Goal: Task Accomplishment & Management: Use online tool/utility

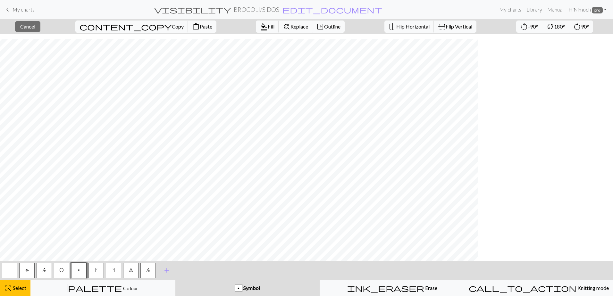
scroll to position [270, 0]
click at [23, 288] on span "Select" at bounding box center [19, 288] width 14 height 6
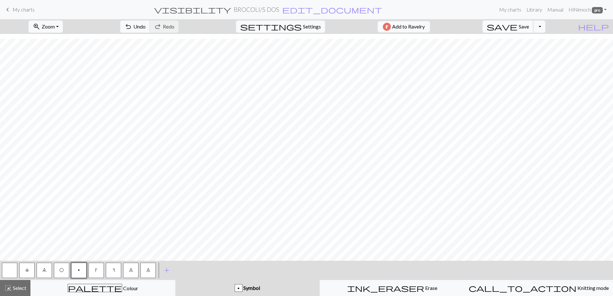
click at [529, 23] on span "Save" at bounding box center [524, 26] width 10 height 6
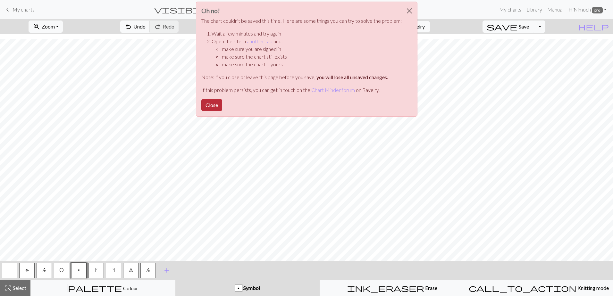
click at [214, 102] on button "Close" at bounding box center [211, 105] width 21 height 12
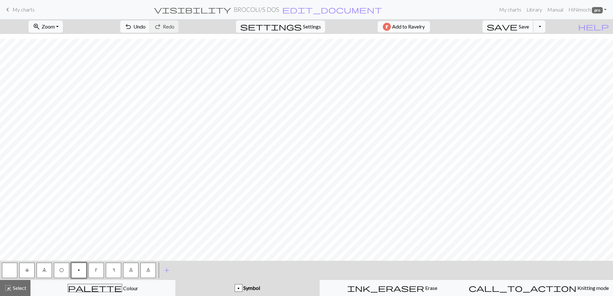
click at [517, 26] on span "save" at bounding box center [502, 26] width 31 height 9
click at [22, 287] on span "Select" at bounding box center [19, 288] width 14 height 6
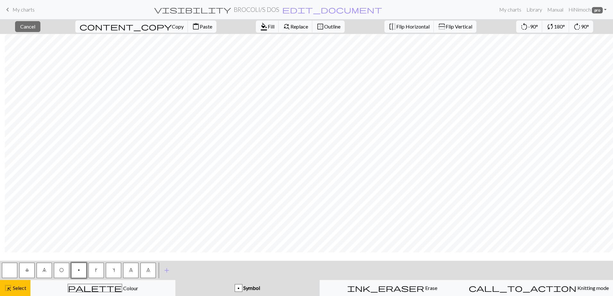
scroll to position [45, 450]
click at [30, 31] on button "close Cancel" at bounding box center [27, 26] width 25 height 11
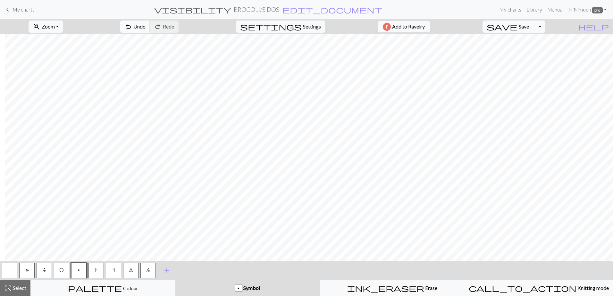
click at [132, 25] on span "undo" at bounding box center [128, 26] width 8 height 9
click at [9, 291] on span "highlight_alt" at bounding box center [8, 288] width 8 height 9
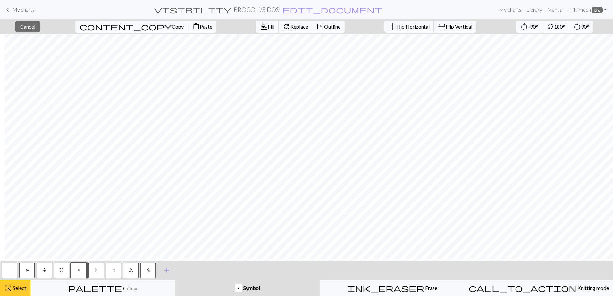
click at [5, 291] on span "highlight_alt" at bounding box center [8, 288] width 8 height 9
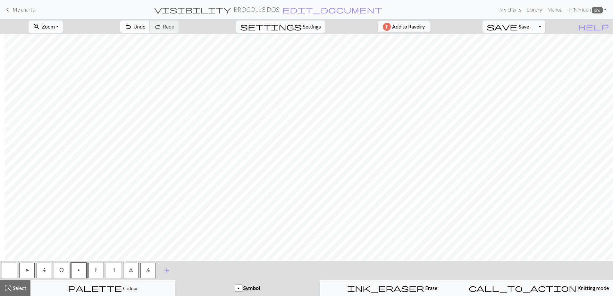
drag, startPoint x: 11, startPoint y: 272, endPoint x: 22, endPoint y: 269, distance: 11.8
click at [11, 272] on button "button" at bounding box center [9, 270] width 15 height 15
click at [130, 274] on button "8" at bounding box center [130, 270] width 15 height 15
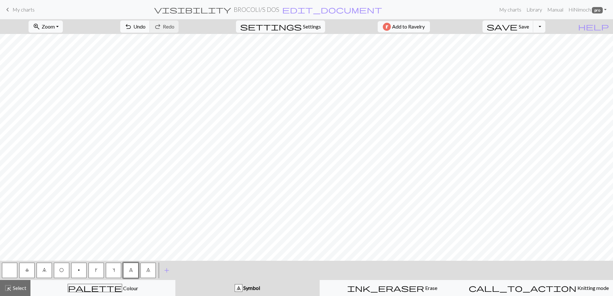
click at [61, 269] on span "O" at bounding box center [61, 270] width 4 height 5
click at [15, 289] on span "Select" at bounding box center [19, 288] width 14 height 6
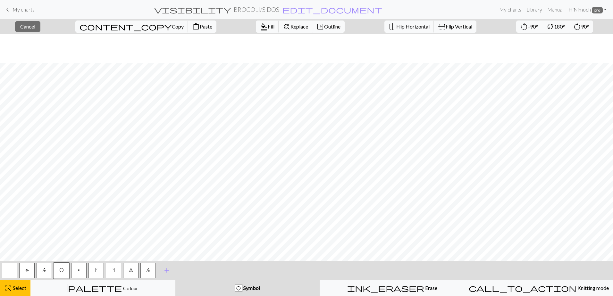
scroll to position [224, 2]
click at [20, 286] on span "Select" at bounding box center [19, 288] width 14 height 6
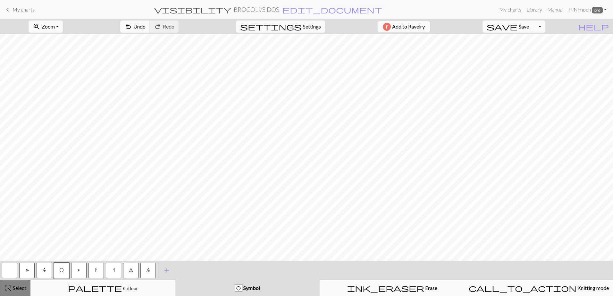
click at [20, 289] on span "Select" at bounding box center [19, 288] width 14 height 6
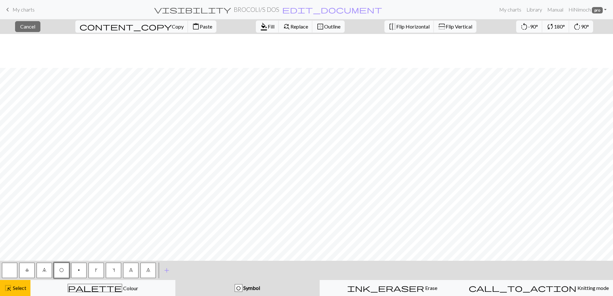
scroll to position [229, 0]
click at [27, 289] on button "highlight_alt Select Select" at bounding box center [15, 288] width 30 height 16
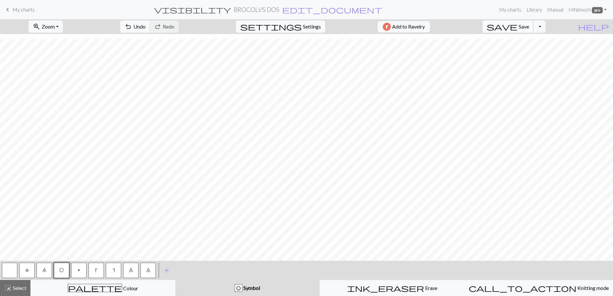
click at [517, 25] on span "save" at bounding box center [502, 26] width 31 height 9
click at [312, 28] on span "Settings" at bounding box center [312, 27] width 18 height 8
select select "aran"
select select "flat"
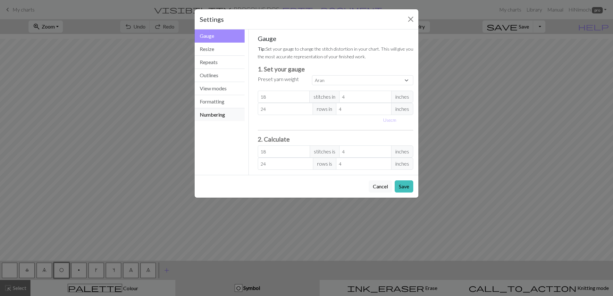
click at [218, 115] on button "Numbering" at bounding box center [220, 114] width 50 height 13
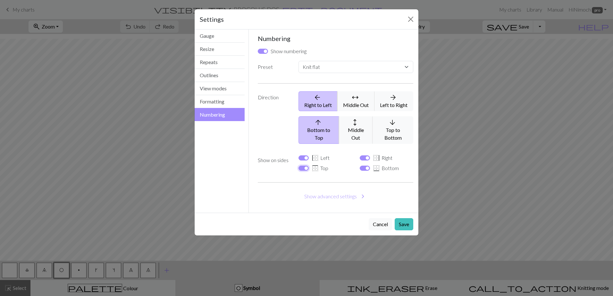
click at [303, 166] on input "border_top Top" at bounding box center [303, 168] width 10 height 5
checkbox input "false"
select select
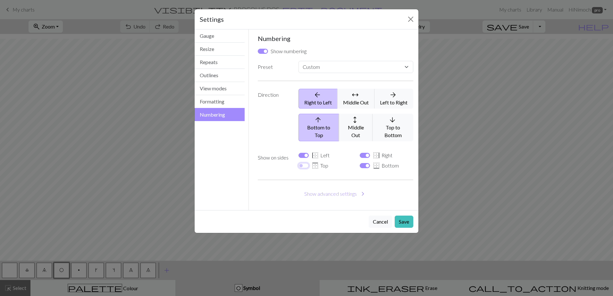
click at [303, 163] on input "border_top Top" at bounding box center [303, 165] width 10 height 5
checkbox input "true"
click at [369, 163] on input "border_bottom Bottom" at bounding box center [365, 165] width 10 height 5
checkbox input "false"
drag, startPoint x: 403, startPoint y: 216, endPoint x: 383, endPoint y: 233, distance: 26.6
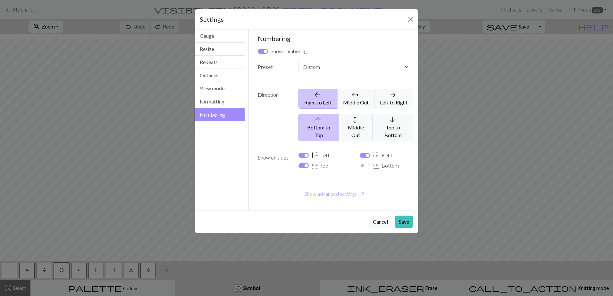
click at [403, 216] on button "Save" at bounding box center [404, 222] width 19 height 12
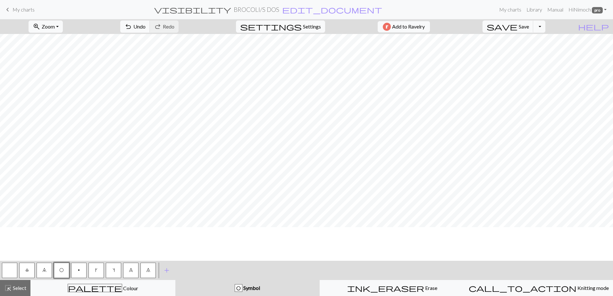
scroll to position [0, 0]
click at [529, 27] on span "Save" at bounding box center [524, 26] width 10 height 6
click at [545, 28] on button "Toggle Dropdown" at bounding box center [539, 27] width 12 height 12
click at [572, 24] on div "zoom_in Zoom Zoom Fit all Fit width Fit height 50% 100% 150% 200% undo Undo Und…" at bounding box center [287, 26] width 574 height 15
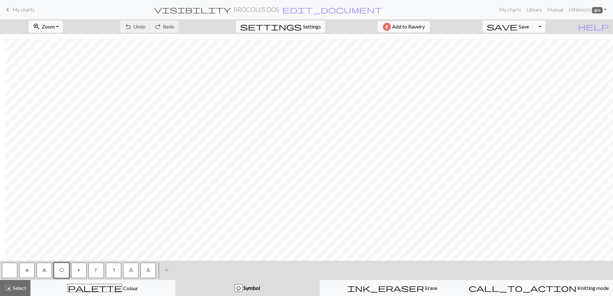
click at [545, 25] on button "Toggle Dropdown" at bounding box center [539, 27] width 12 height 12
click at [452, 51] on span "save_alt" at bounding box center [448, 50] width 8 height 9
click at [290, 17] on button "Download" at bounding box center [290, 21] width 31 height 12
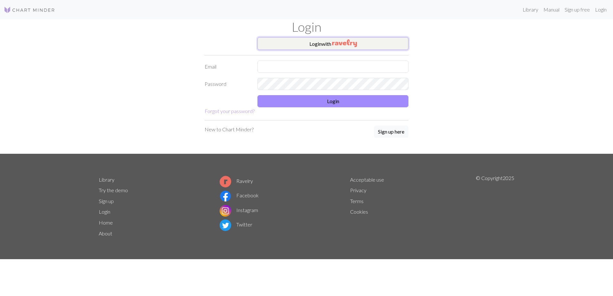
click at [328, 38] on button "Login with" at bounding box center [332, 43] width 151 height 13
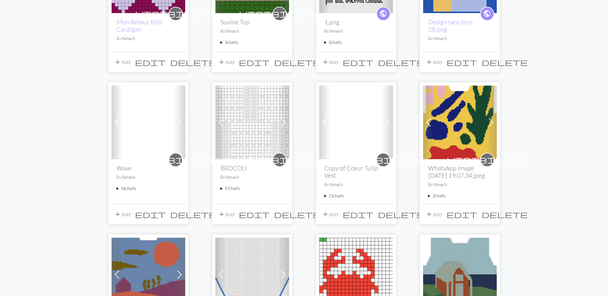
scroll to position [300, 0]
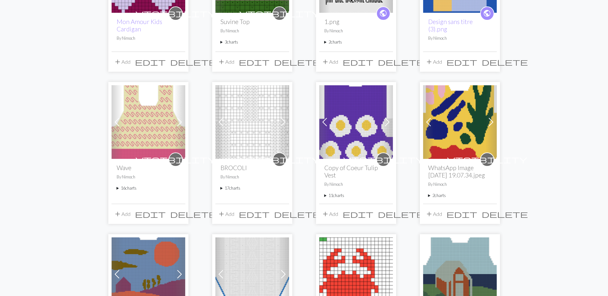
click at [222, 189] on summary "17 charts" at bounding box center [252, 188] width 63 height 6
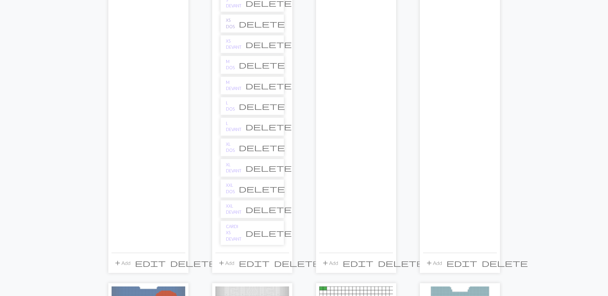
scroll to position [604, 0]
click at [235, 208] on link "XXL DEVANT" at bounding box center [233, 209] width 15 height 12
click at [235, 188] on link "XXL DOS" at bounding box center [230, 188] width 9 height 12
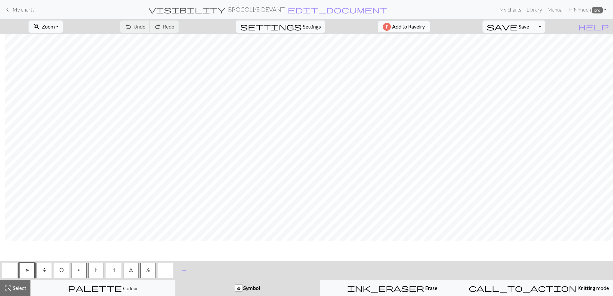
scroll to position [0, 391]
click at [11, 287] on span "highlight_alt" at bounding box center [8, 288] width 8 height 9
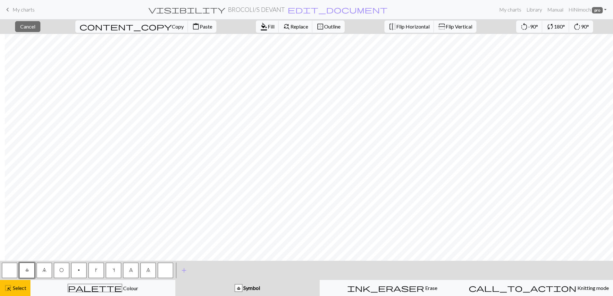
click at [128, 274] on button "8" at bounding box center [130, 270] width 15 height 15
click at [260, 23] on span "format_color_fill" at bounding box center [264, 26] width 8 height 9
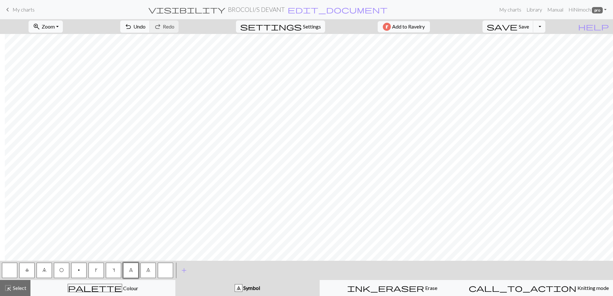
click at [62, 273] on button "O" at bounding box center [61, 270] width 15 height 15
click at [20, 290] on span "Select" at bounding box center [19, 288] width 14 height 6
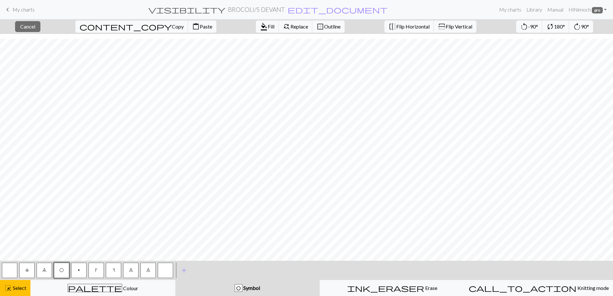
scroll to position [236, 391]
click at [16, 289] on span "Select" at bounding box center [19, 288] width 14 height 6
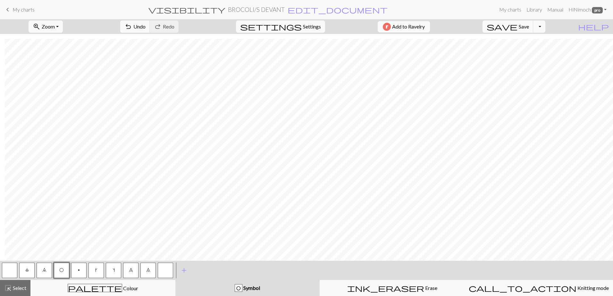
drag, startPoint x: 25, startPoint y: 288, endPoint x: 431, endPoint y: 280, distance: 405.3
click at [25, 287] on span "Select" at bounding box center [19, 288] width 14 height 6
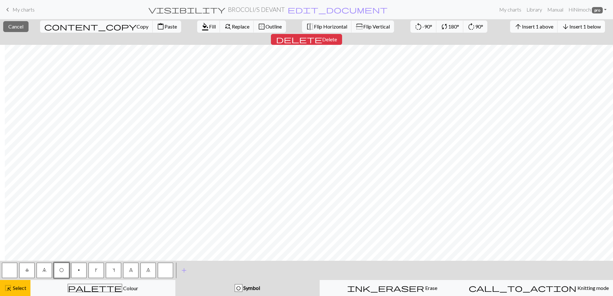
click at [569, 28] on span "Insert 1 below" at bounding box center [584, 26] width 31 height 6
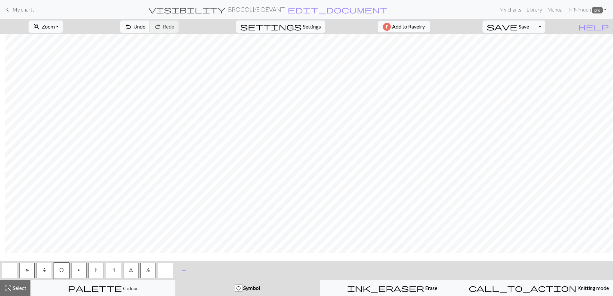
scroll to position [0, 391]
click at [19, 290] on span "Select" at bounding box center [19, 288] width 14 height 6
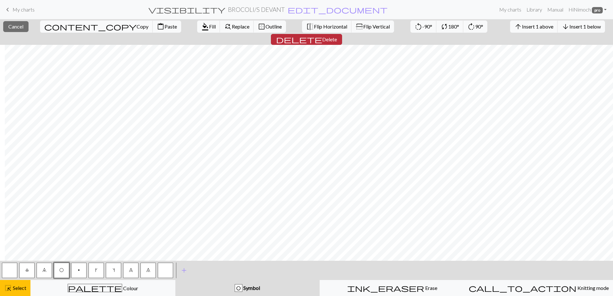
click at [342, 34] on button "delete Delete" at bounding box center [306, 39] width 71 height 11
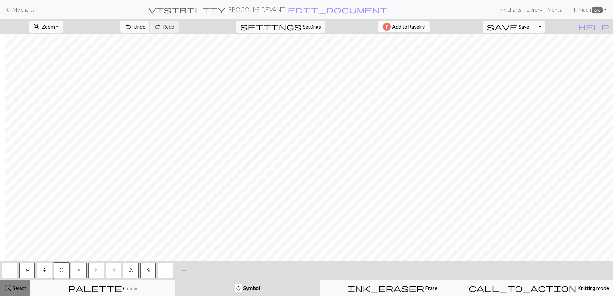
click at [11, 286] on span "highlight_alt" at bounding box center [8, 288] width 8 height 9
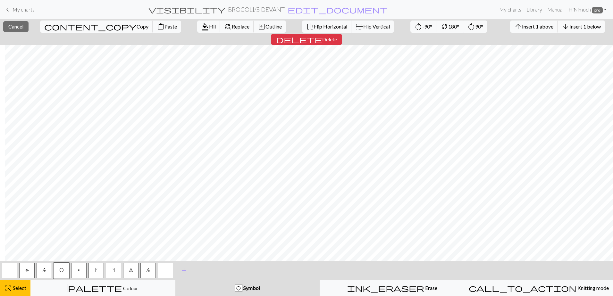
click at [473, 19] on nav "keyboard_arrow_left My charts visibility BROCOLI / S DEVANT edit_document Edit …" at bounding box center [306, 9] width 613 height 19
click at [522, 28] on span "Insert 1 above" at bounding box center [537, 26] width 31 height 6
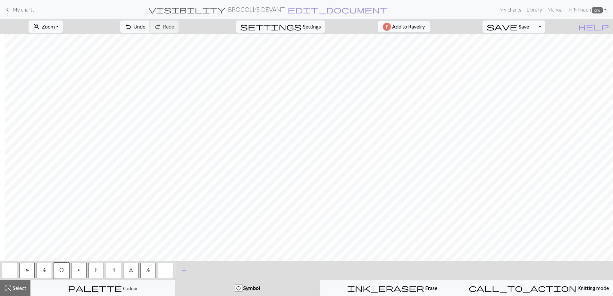
scroll to position [243, 391]
click at [22, 285] on span "Select" at bounding box center [19, 288] width 14 height 6
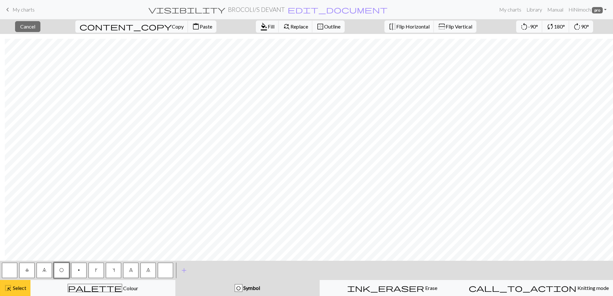
click at [19, 290] on span "Select" at bounding box center [19, 288] width 14 height 6
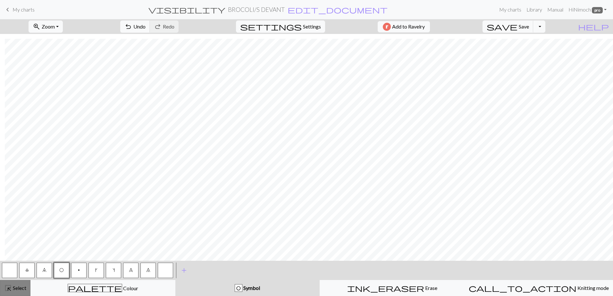
click at [22, 287] on span "Select" at bounding box center [19, 288] width 14 height 6
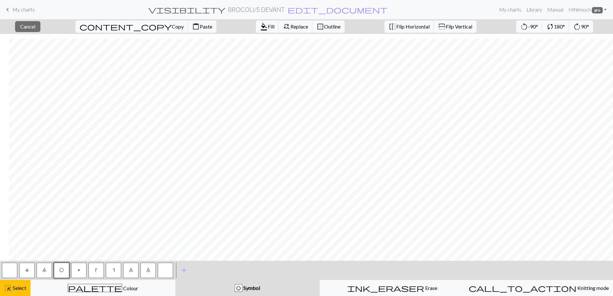
scroll to position [243, 170]
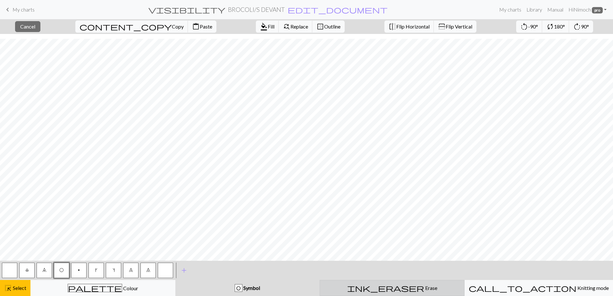
click at [365, 287] on div "ink_eraser Erase Erase" at bounding box center [392, 288] width 137 height 8
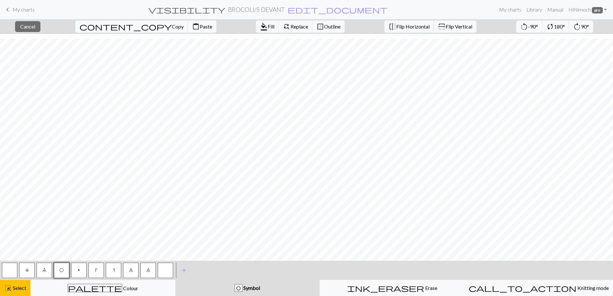
scroll to position [223, 170]
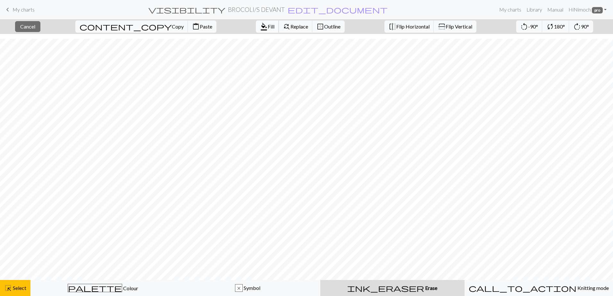
click at [260, 27] on span "format_color_fill" at bounding box center [264, 26] width 8 height 9
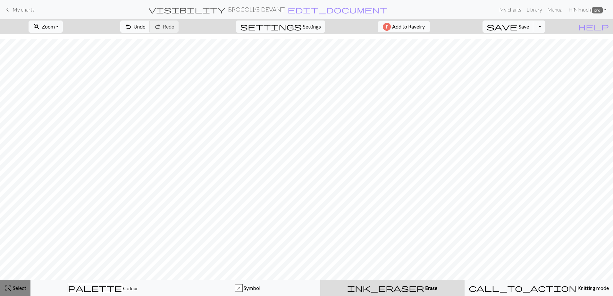
click at [15, 289] on span "Select" at bounding box center [19, 288] width 14 height 6
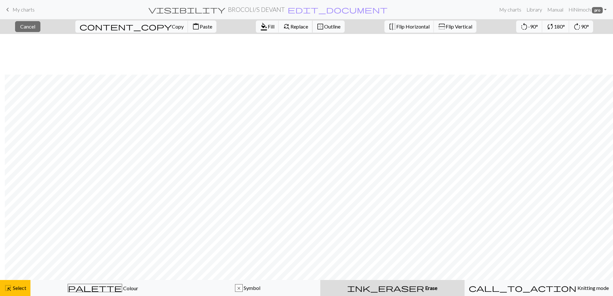
scroll to position [223, 391]
click at [13, 287] on span "Select" at bounding box center [19, 288] width 14 height 6
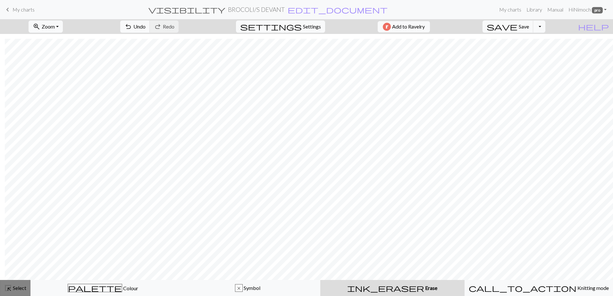
click at [15, 285] on span "Select" at bounding box center [19, 288] width 14 height 6
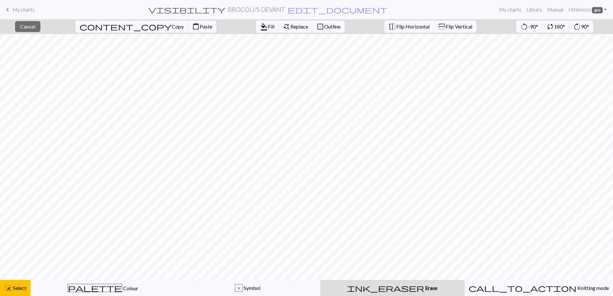
scroll to position [198, 66]
click at [340, 284] on button "ink_eraser Erase Erase" at bounding box center [392, 288] width 144 height 16
click at [27, 289] on button "highlight_alt Select Select" at bounding box center [15, 288] width 30 height 16
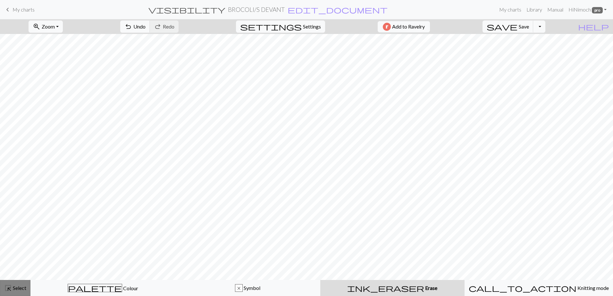
click at [13, 287] on span "Select" at bounding box center [19, 288] width 14 height 6
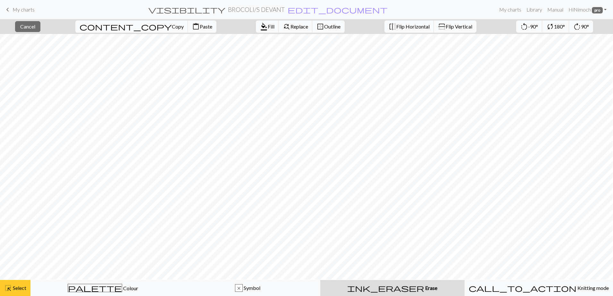
scroll to position [180, 117]
click at [26, 287] on span "Select" at bounding box center [19, 288] width 14 height 6
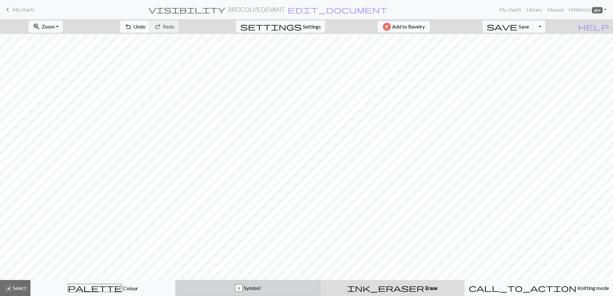
click at [239, 292] on div "x" at bounding box center [238, 289] width 7 height 8
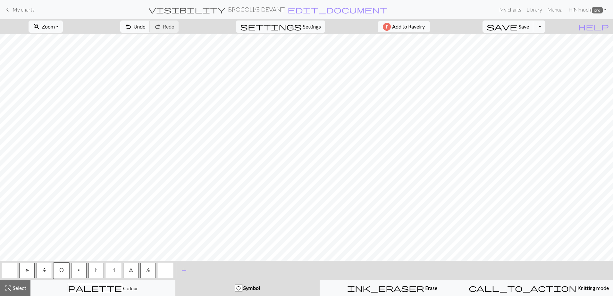
click at [10, 274] on button "button" at bounding box center [9, 270] width 15 height 15
click at [23, 283] on button "highlight_alt Select Select" at bounding box center [15, 288] width 30 height 16
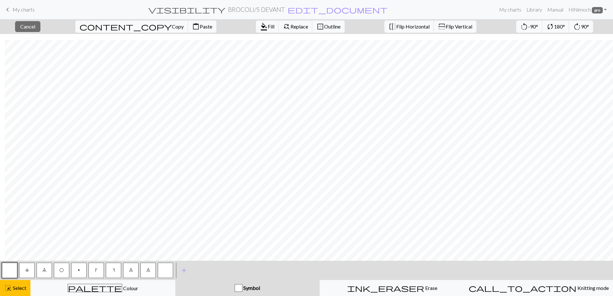
scroll to position [213, 391]
click at [147, 272] on span "7" at bounding box center [148, 270] width 4 height 5
click at [132, 271] on span "8" at bounding box center [131, 270] width 4 height 5
click at [260, 29] on span "format_color_fill" at bounding box center [264, 26] width 8 height 9
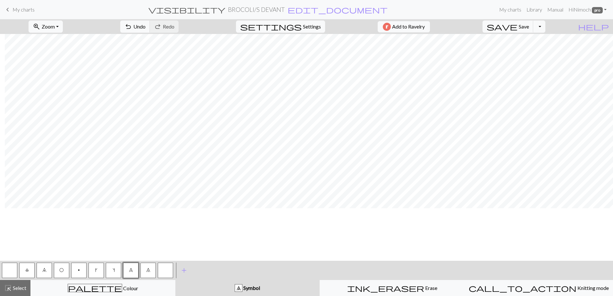
scroll to position [179, 391]
drag, startPoint x: 21, startPoint y: 288, endPoint x: 54, endPoint y: 280, distance: 33.4
click at [21, 288] on span "Select" at bounding box center [19, 288] width 14 height 6
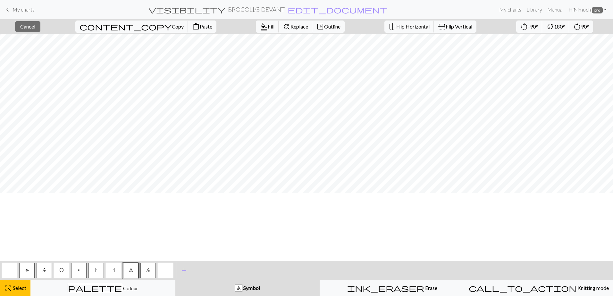
scroll to position [0, 202]
click at [15, 289] on span "Select" at bounding box center [19, 288] width 14 height 6
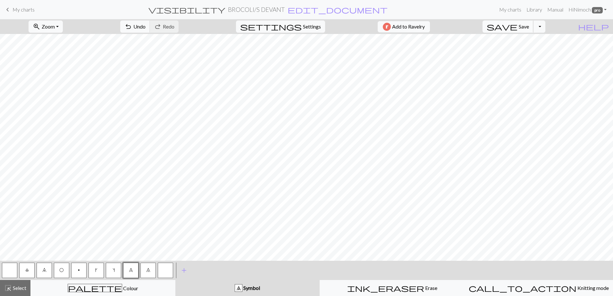
click at [529, 26] on span "Save" at bounding box center [524, 26] width 10 height 6
click at [313, 28] on span "Settings" at bounding box center [312, 27] width 18 height 8
select select "aran"
select select "flat"
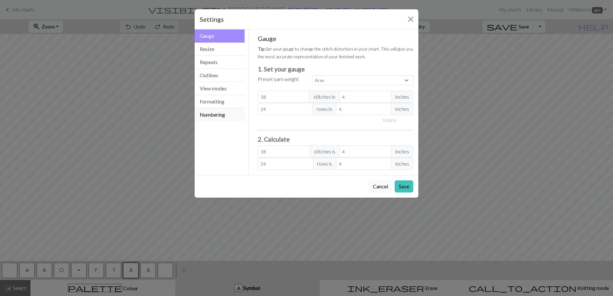
click at [218, 113] on button "Numbering" at bounding box center [220, 114] width 50 height 13
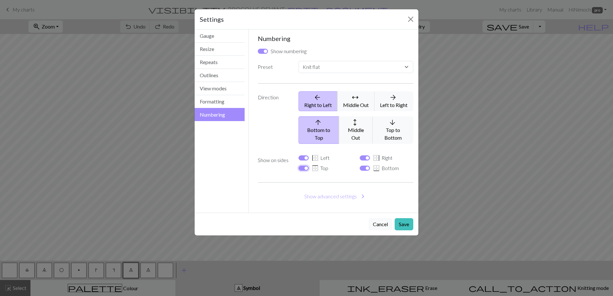
click at [306, 166] on input "border_top Top" at bounding box center [303, 168] width 10 height 5
checkbox input "false"
select select
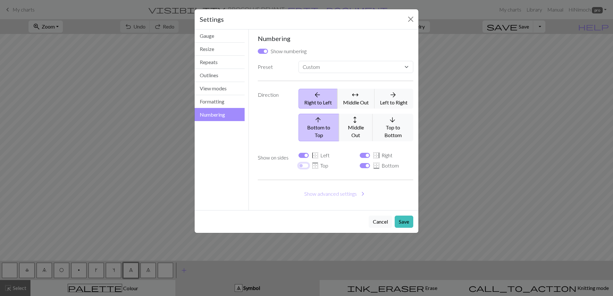
click at [304, 163] on input "border_top Top" at bounding box center [303, 165] width 10 height 5
checkbox input "true"
click at [363, 163] on input "border_bottom Bottom" at bounding box center [365, 165] width 10 height 5
checkbox input "false"
click at [407, 216] on button "Save" at bounding box center [404, 222] width 19 height 12
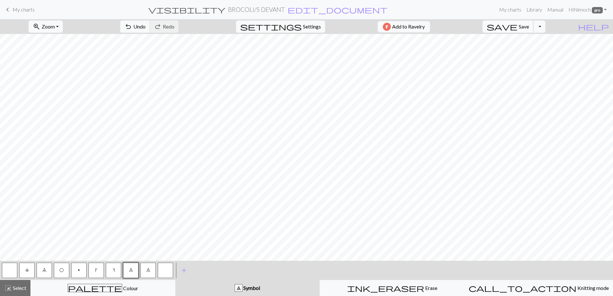
click at [529, 28] on span "Save" at bounding box center [524, 26] width 10 height 6
click at [545, 31] on button "Toggle Dropdown" at bounding box center [539, 27] width 12 height 12
click at [540, 50] on button "save_alt Download" at bounding box center [492, 51] width 106 height 10
click at [288, 20] on button "Download" at bounding box center [290, 21] width 31 height 12
click at [517, 26] on span "save" at bounding box center [502, 26] width 31 height 9
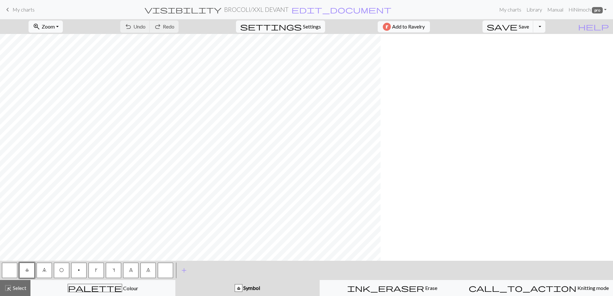
scroll to position [224, 0]
click at [15, 289] on span "Select" at bounding box center [19, 288] width 14 height 6
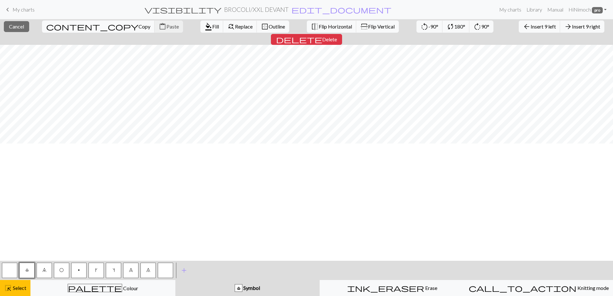
scroll to position [0, 0]
click at [513, 23] on button "arrow_back Insert 19 left" at bounding box center [535, 27] width 45 height 12
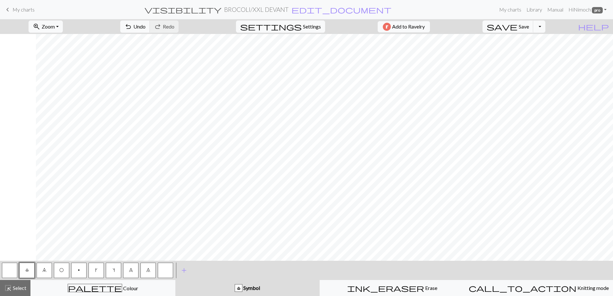
scroll to position [0, 399]
click at [11, 294] on button "highlight_alt Select Select" at bounding box center [15, 288] width 30 height 16
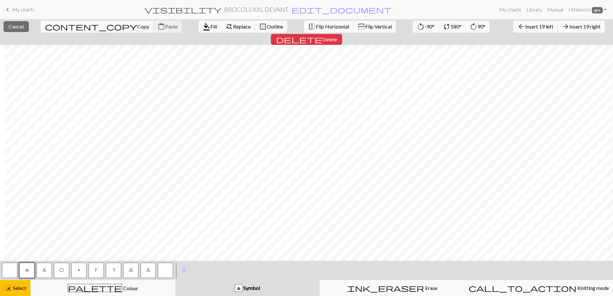
click at [569, 25] on span "Insert 19 right" at bounding box center [584, 26] width 31 height 6
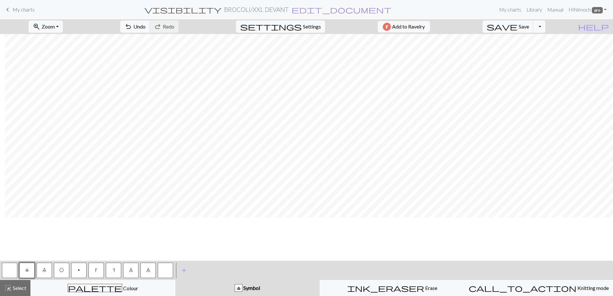
scroll to position [275, 562]
drag, startPoint x: 17, startPoint y: 283, endPoint x: 40, endPoint y: 281, distance: 23.2
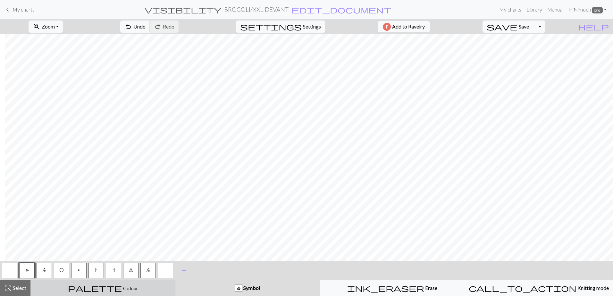
click at [17, 283] on button "highlight_alt Select Select" at bounding box center [15, 288] width 30 height 16
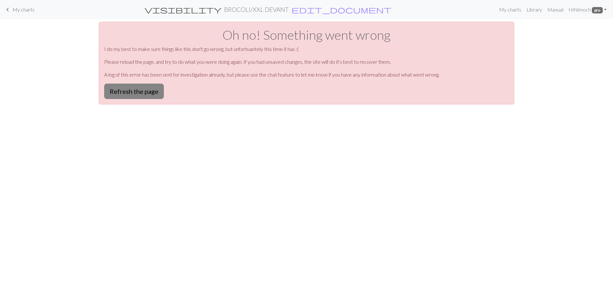
click at [122, 91] on button "Refresh the page" at bounding box center [134, 91] width 60 height 15
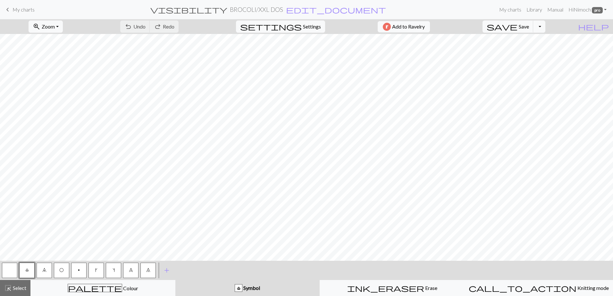
drag, startPoint x: 13, startPoint y: 294, endPoint x: 12, endPoint y: 257, distance: 36.6
click at [13, 294] on button "highlight_alt Select Select" at bounding box center [15, 288] width 30 height 16
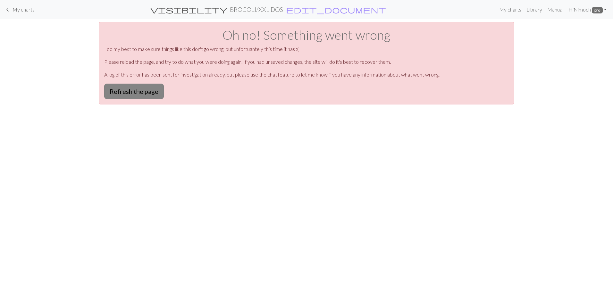
click at [125, 90] on button "Refresh the page" at bounding box center [134, 91] width 60 height 15
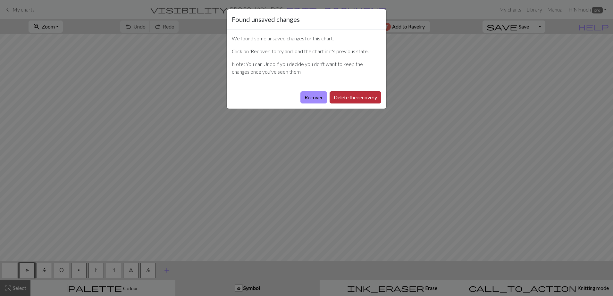
click at [340, 100] on button "Delete the recovery" at bounding box center [356, 97] width 52 height 12
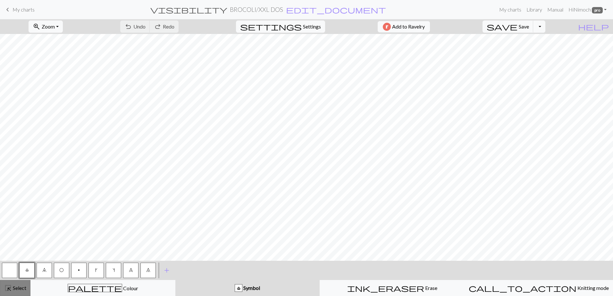
click at [17, 289] on span "Select" at bounding box center [19, 288] width 14 height 6
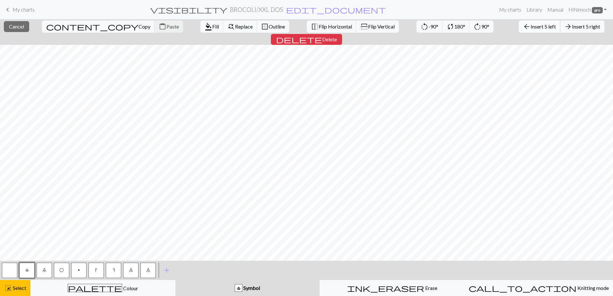
click at [531, 26] on span "Insert 5 left" at bounding box center [543, 26] width 25 height 6
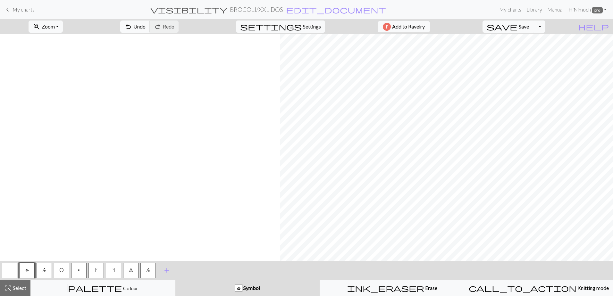
scroll to position [0, 280]
click at [16, 287] on span "Select" at bounding box center [19, 288] width 14 height 6
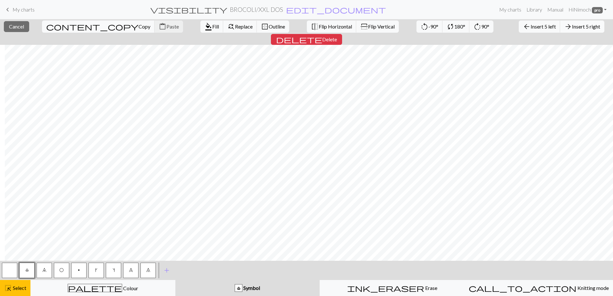
click at [572, 29] on span "Insert 5 right" at bounding box center [586, 26] width 28 height 6
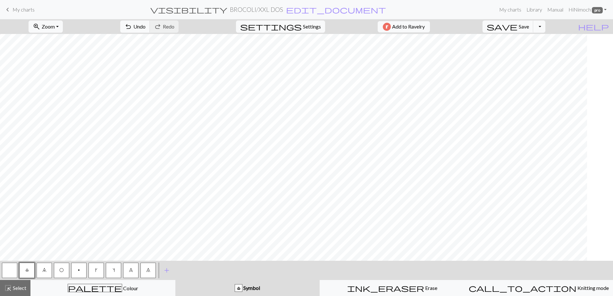
scroll to position [0, 0]
click at [8, 284] on span "highlight_alt" at bounding box center [8, 288] width 8 height 9
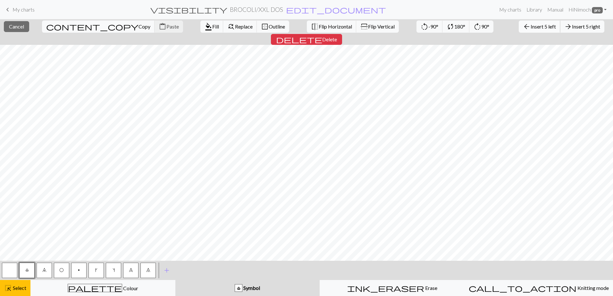
click at [519, 22] on button "arrow_back Insert 5 left" at bounding box center [540, 27] width 42 height 12
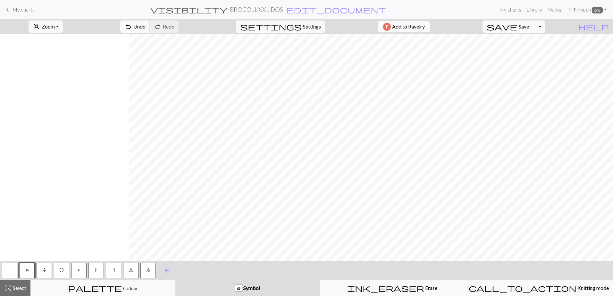
scroll to position [0, 365]
drag, startPoint x: 16, startPoint y: 290, endPoint x: 45, endPoint y: 271, distance: 34.9
click at [17, 289] on span "Select" at bounding box center [19, 288] width 14 height 6
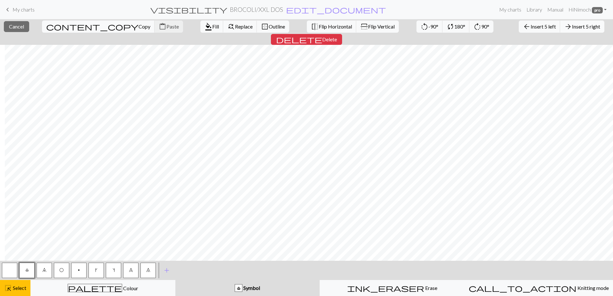
click at [572, 27] on span "Insert 5 right" at bounding box center [586, 26] width 28 height 6
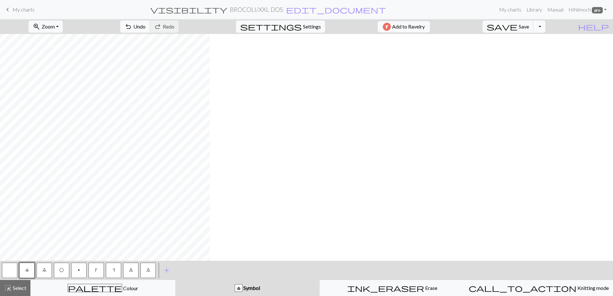
scroll to position [0, 0]
click at [21, 286] on span "Select" at bounding box center [19, 288] width 14 height 6
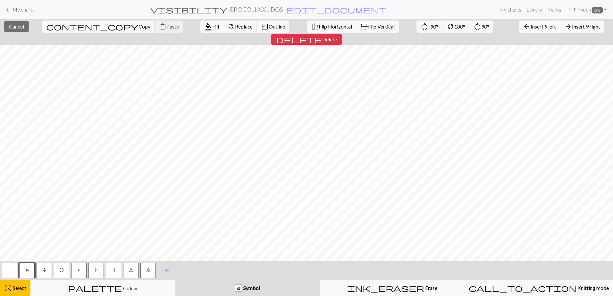
click at [531, 26] on span "Insert 9 left" at bounding box center [543, 26] width 25 height 6
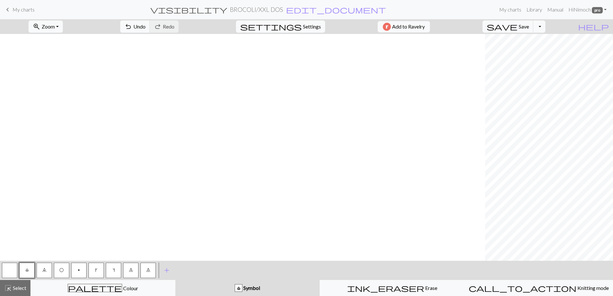
scroll to position [0, 485]
click at [11, 291] on span "highlight_alt" at bounding box center [8, 288] width 8 height 9
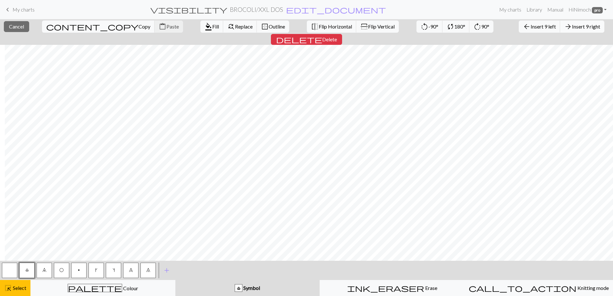
click at [572, 28] on span "Insert 9 right" at bounding box center [586, 26] width 28 height 6
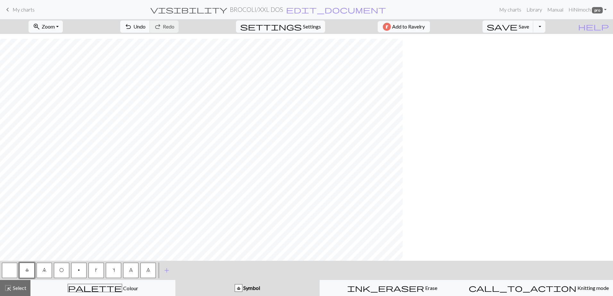
scroll to position [339, 47]
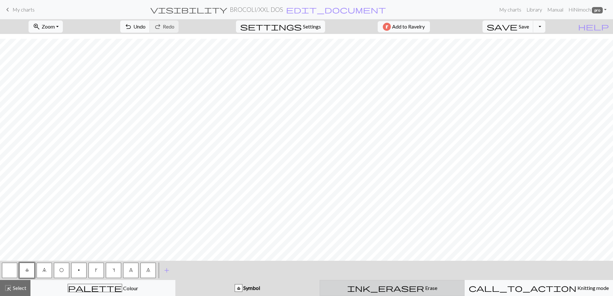
click at [402, 294] on button "ink_eraser Erase Erase" at bounding box center [392, 288] width 145 height 16
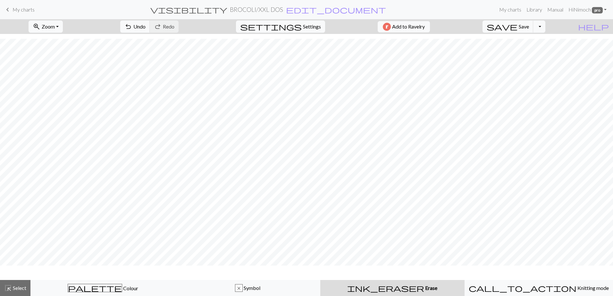
scroll to position [320, 47]
click at [23, 291] on div "highlight_alt Select Select" at bounding box center [15, 288] width 22 height 8
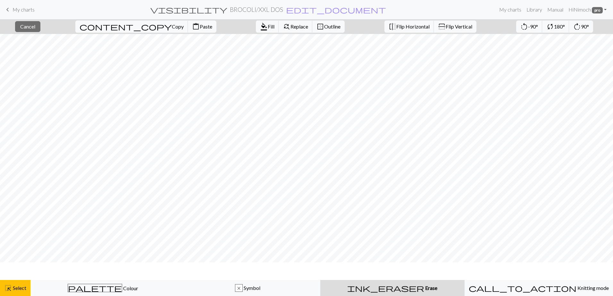
scroll to position [169, 0]
click at [14, 292] on div "highlight_alt Select Select" at bounding box center [15, 288] width 22 height 8
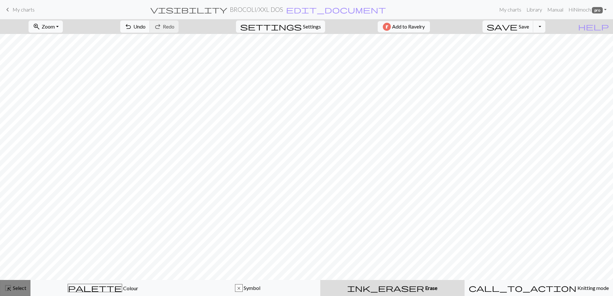
click at [14, 287] on span "Select" at bounding box center [19, 288] width 14 height 6
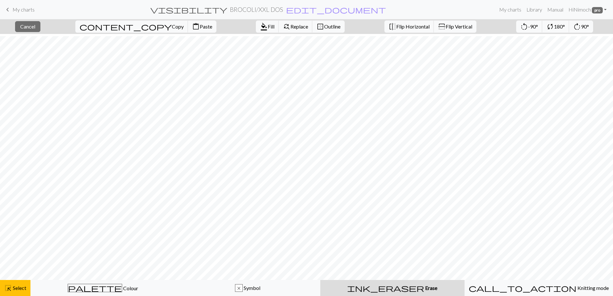
scroll to position [255, 0]
click at [14, 284] on button "highlight_alt Select Select" at bounding box center [15, 288] width 30 height 16
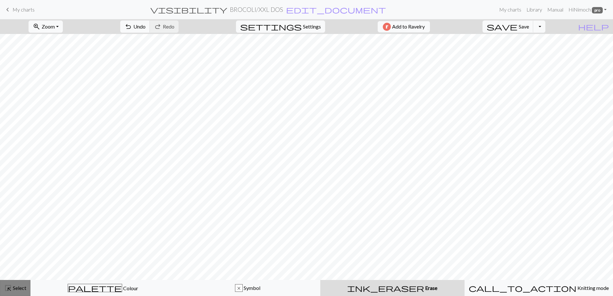
click at [17, 285] on span "Select" at bounding box center [19, 288] width 14 height 6
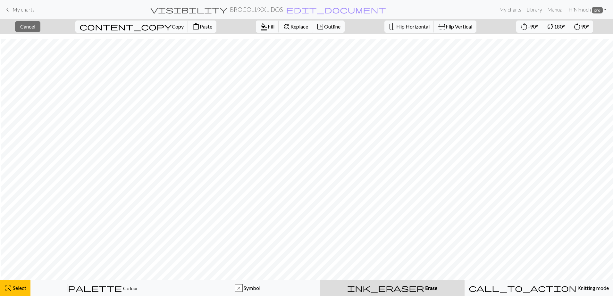
scroll to position [320, 505]
click at [13, 288] on span "Select" at bounding box center [19, 288] width 14 height 6
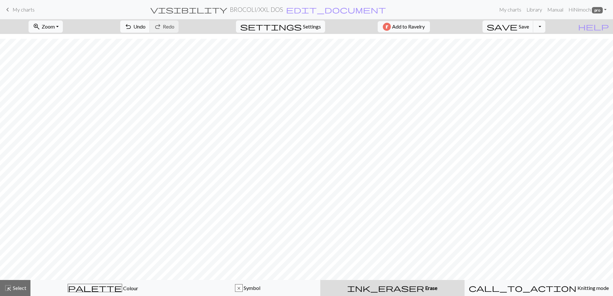
click at [11, 290] on span "highlight_alt" at bounding box center [8, 288] width 8 height 9
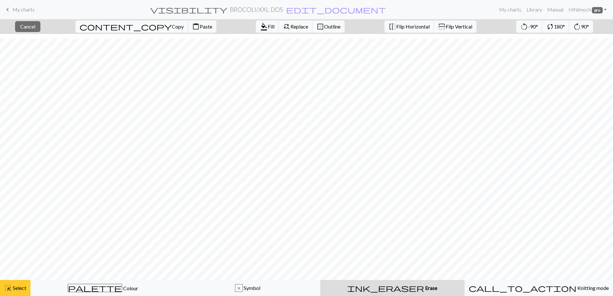
click at [24, 288] on span "Select" at bounding box center [19, 288] width 14 height 6
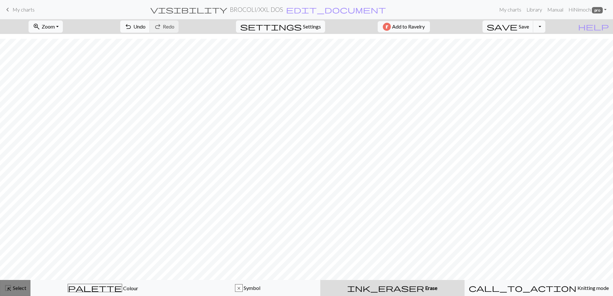
click at [7, 285] on span "highlight_alt" at bounding box center [8, 288] width 8 height 9
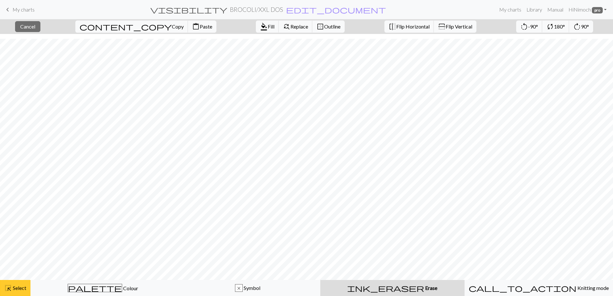
drag, startPoint x: 23, startPoint y: 290, endPoint x: 28, endPoint y: 289, distance: 5.4
click at [23, 290] on span "Select" at bounding box center [19, 288] width 14 height 6
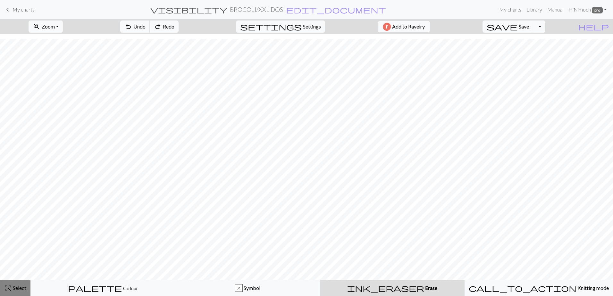
click at [17, 287] on span "Select" at bounding box center [19, 288] width 14 height 6
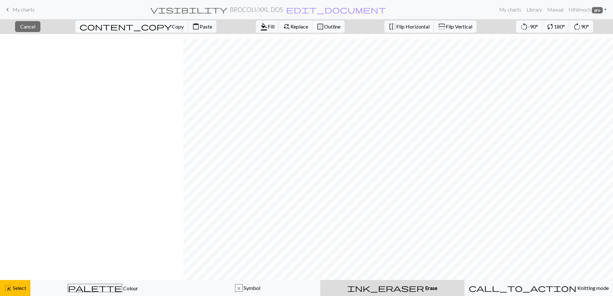
scroll to position [320, 562]
click at [13, 285] on span "Select" at bounding box center [19, 288] width 14 height 6
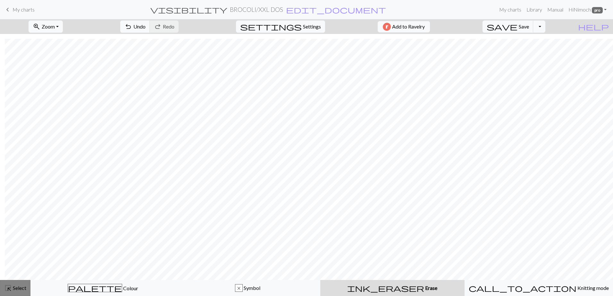
click at [14, 287] on span "Select" at bounding box center [19, 288] width 14 height 6
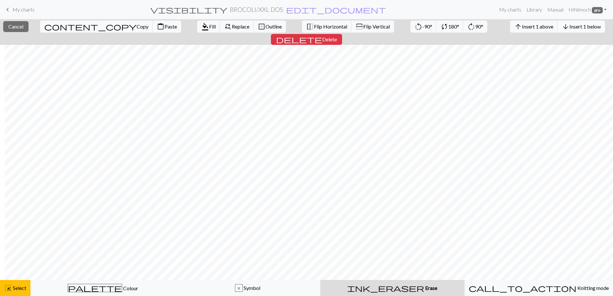
click at [562, 27] on span "arrow_downward" at bounding box center [566, 26] width 8 height 9
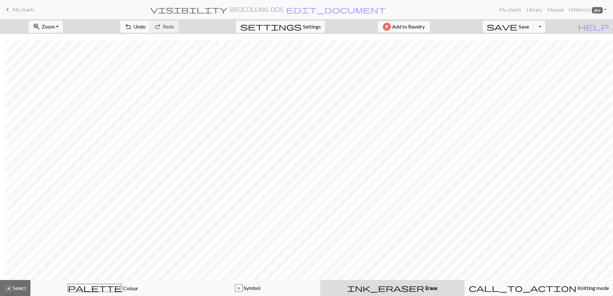
scroll to position [326, 562]
click at [5, 293] on button "highlight_alt Select Select" at bounding box center [15, 288] width 30 height 16
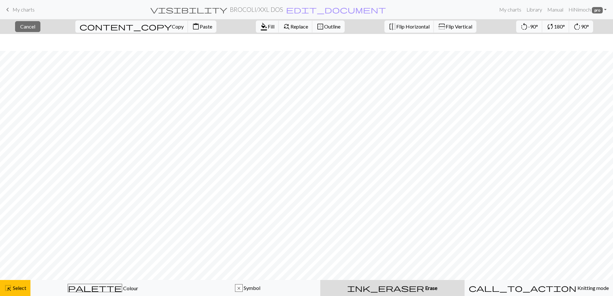
scroll to position [32, 30]
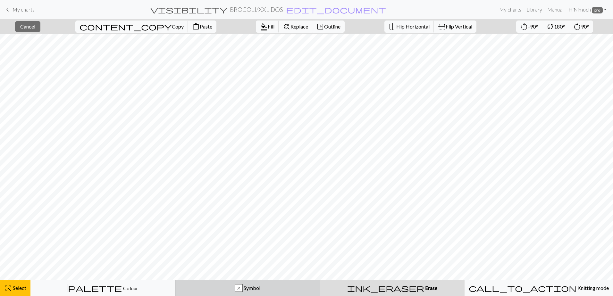
click at [201, 292] on div "x Symbol" at bounding box center [248, 288] width 137 height 8
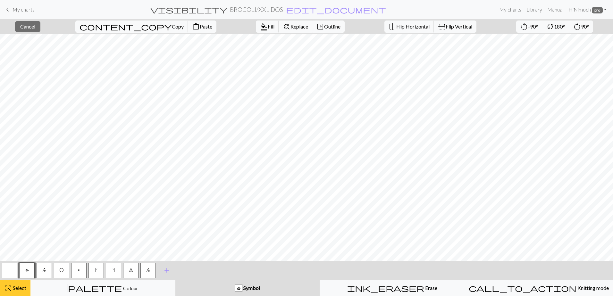
click at [21, 286] on span "Select" at bounding box center [19, 288] width 14 height 6
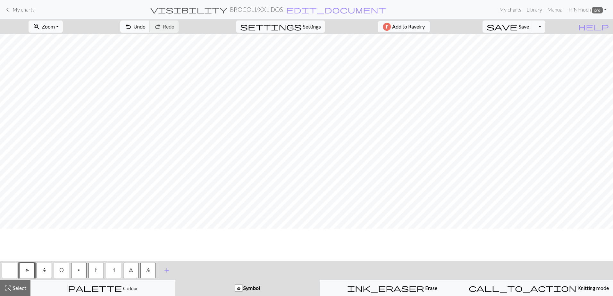
scroll to position [0, 30]
click at [126, 274] on button "8" at bounding box center [130, 270] width 15 height 15
drag, startPoint x: 6, startPoint y: 289, endPoint x: 12, endPoint y: 283, distance: 8.4
click at [7, 289] on span "highlight_alt" at bounding box center [8, 288] width 8 height 9
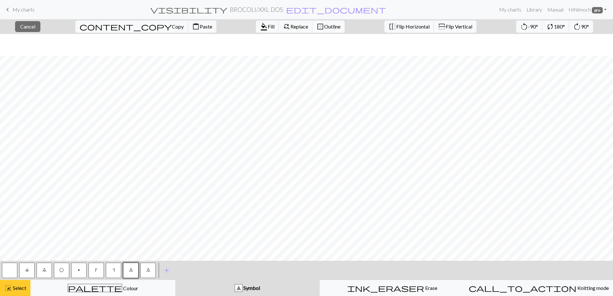
scroll to position [160, 30]
drag, startPoint x: 40, startPoint y: 30, endPoint x: 149, endPoint y: 12, distance: 111.1
click at [40, 29] on button "close Cancel" at bounding box center [27, 26] width 25 height 11
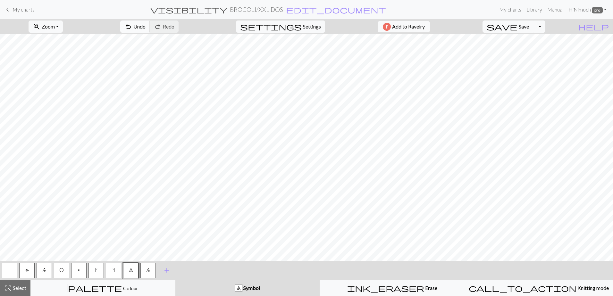
click at [132, 29] on span "undo" at bounding box center [128, 26] width 8 height 9
drag, startPoint x: 12, startPoint y: 288, endPoint x: 49, endPoint y: 273, distance: 39.6
click at [13, 288] on span "Select" at bounding box center [19, 288] width 14 height 6
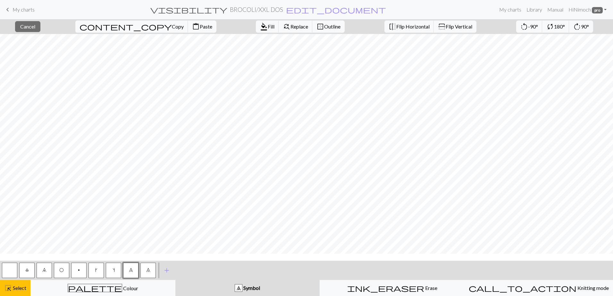
scroll to position [313, 30]
click at [25, 289] on span "Select" at bounding box center [19, 288] width 14 height 6
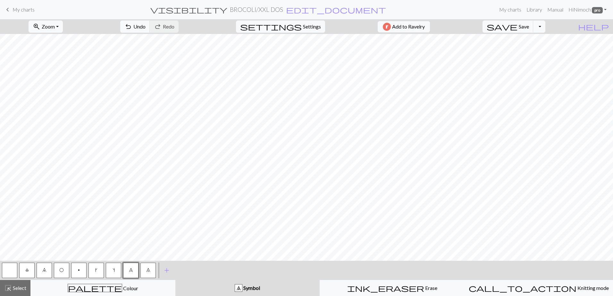
click at [153, 269] on button "7" at bounding box center [147, 270] width 15 height 15
drag, startPoint x: 44, startPoint y: 270, endPoint x: 61, endPoint y: 261, distance: 19.6
click at [44, 270] on span "9" at bounding box center [44, 270] width 4 height 5
click at [57, 270] on button "O" at bounding box center [61, 270] width 15 height 15
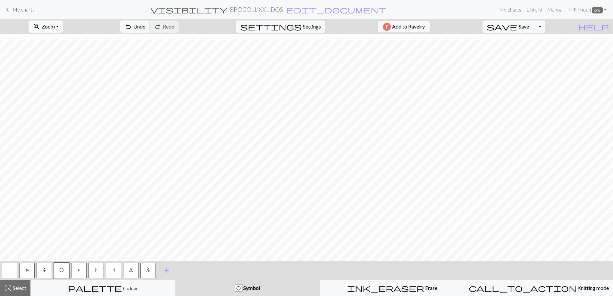
click at [43, 272] on span "9" at bounding box center [44, 270] width 4 height 5
drag, startPoint x: 67, startPoint y: 272, endPoint x: 88, endPoint y: 262, distance: 23.1
click at [66, 271] on button "O" at bounding box center [61, 270] width 15 height 15
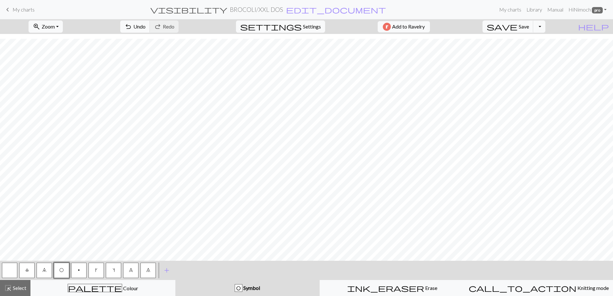
click at [147, 272] on span "7" at bounding box center [148, 270] width 4 height 5
click at [14, 292] on button "highlight_alt Select Select" at bounding box center [15, 288] width 30 height 16
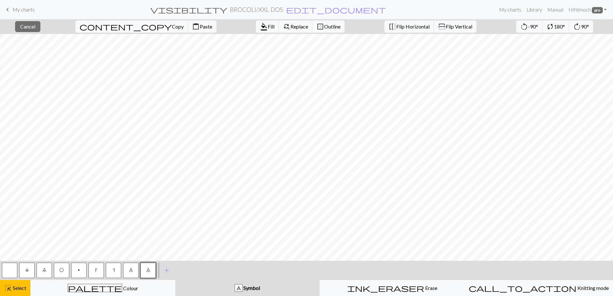
scroll to position [0, 0]
click at [22, 294] on button "highlight_alt Select Select" at bounding box center [15, 288] width 30 height 16
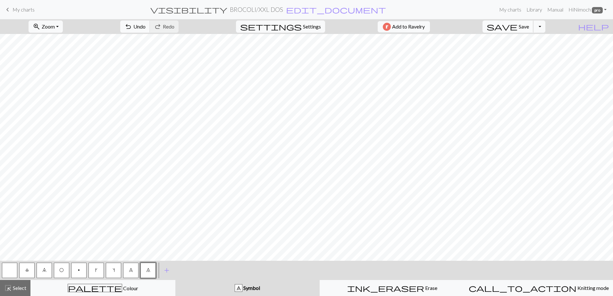
click at [531, 27] on button "save Save Save" at bounding box center [507, 27] width 51 height 12
click at [296, 27] on span "settings" at bounding box center [271, 26] width 62 height 9
select select "aran"
select select "flat"
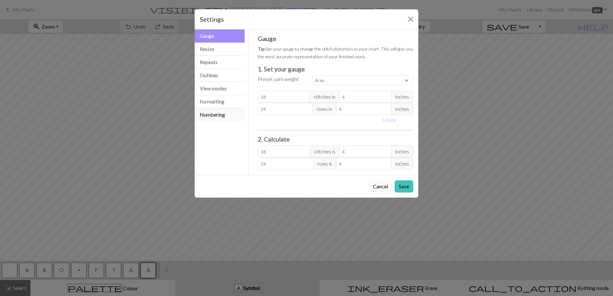
click at [212, 113] on button "Numbering" at bounding box center [220, 114] width 50 height 13
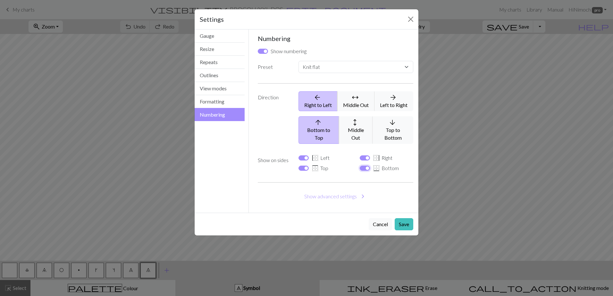
click at [369, 166] on input "border_bottom Bottom" at bounding box center [365, 168] width 10 height 5
checkbox input "false"
select select
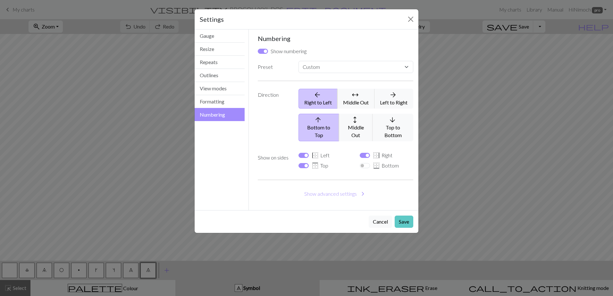
click at [402, 216] on button "Save" at bounding box center [404, 222] width 19 height 12
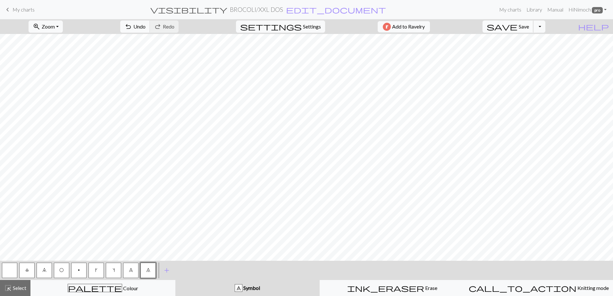
click at [529, 27] on span "Save" at bounding box center [524, 26] width 10 height 6
click at [545, 25] on button "Toggle Dropdown" at bounding box center [539, 27] width 12 height 12
click at [526, 52] on button "save_alt Download" at bounding box center [492, 51] width 106 height 10
click at [284, 21] on button "Download" at bounding box center [290, 21] width 31 height 12
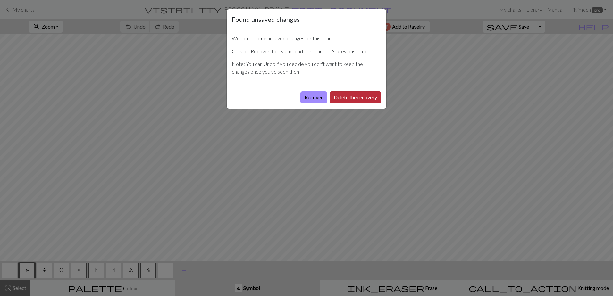
click at [361, 94] on button "Delete the recovery" at bounding box center [356, 97] width 52 height 12
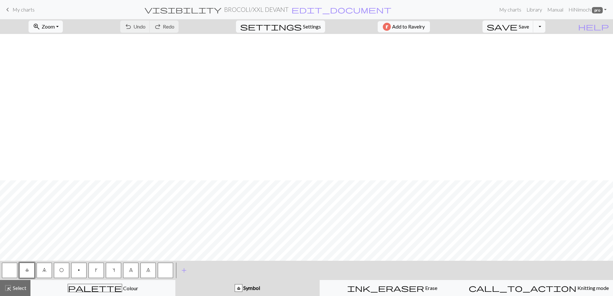
scroll to position [339, 0]
click at [16, 289] on span "Select" at bounding box center [19, 288] width 14 height 6
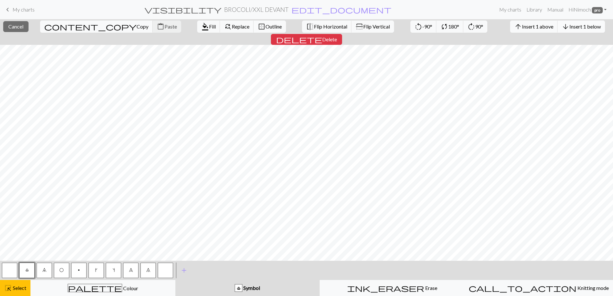
click at [562, 26] on span "arrow_downward" at bounding box center [566, 26] width 8 height 9
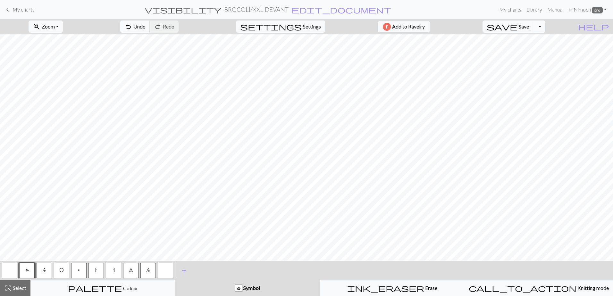
scroll to position [0, 0]
click at [21, 289] on span "Select" at bounding box center [19, 288] width 14 height 6
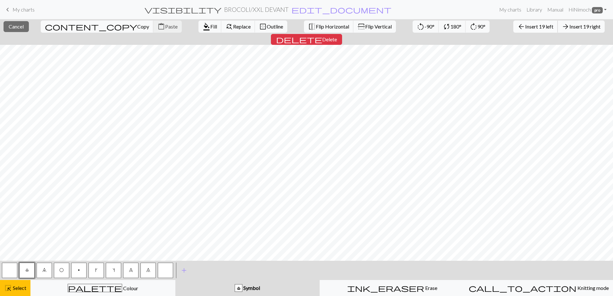
click at [525, 26] on span "Insert 19 left" at bounding box center [539, 26] width 28 height 6
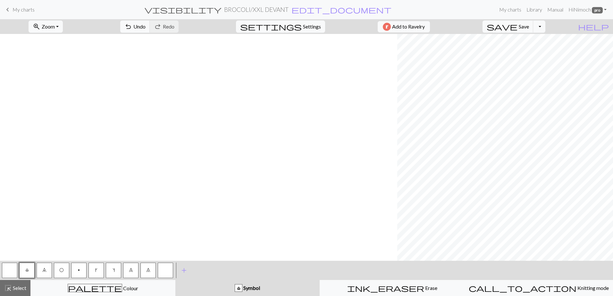
scroll to position [0, 399]
click at [24, 285] on span "Select" at bounding box center [19, 288] width 14 height 6
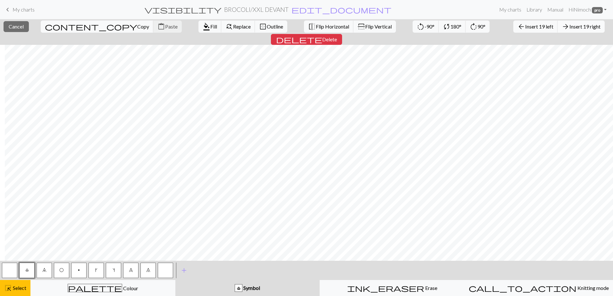
click at [557, 21] on button "arrow_forward Insert 19 right" at bounding box center [580, 27] width 47 height 12
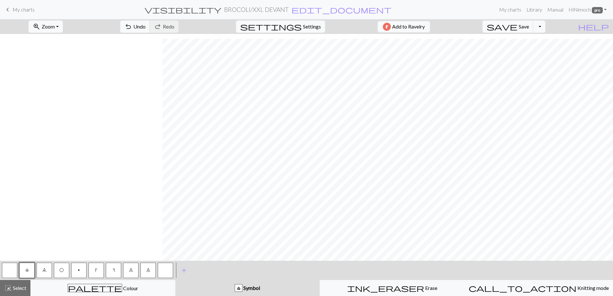
scroll to position [345, 562]
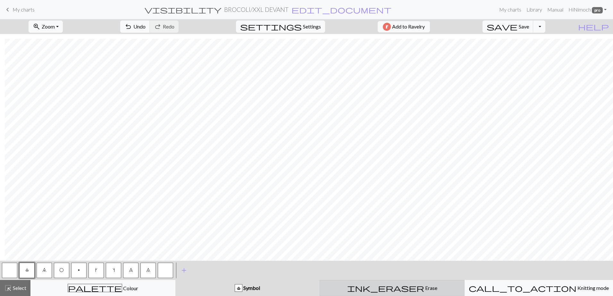
click at [354, 288] on div "ink_eraser Erase Erase" at bounding box center [392, 288] width 137 height 8
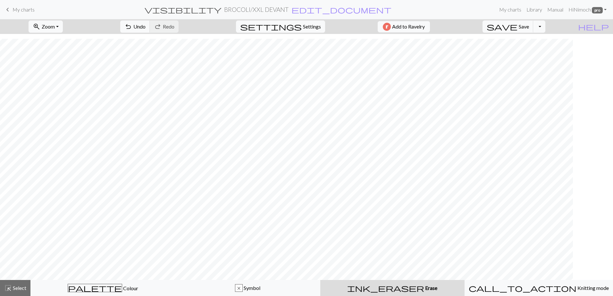
scroll to position [326, 517]
drag, startPoint x: 14, startPoint y: 289, endPoint x: 35, endPoint y: 279, distance: 23.2
click at [17, 289] on span "Select" at bounding box center [19, 288] width 14 height 6
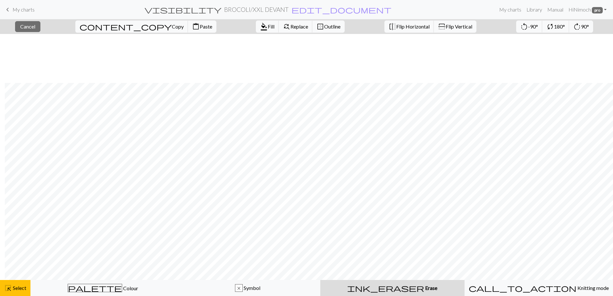
scroll to position [326, 562]
click at [418, 293] on button "ink_eraser Erase Erase" at bounding box center [392, 288] width 144 height 16
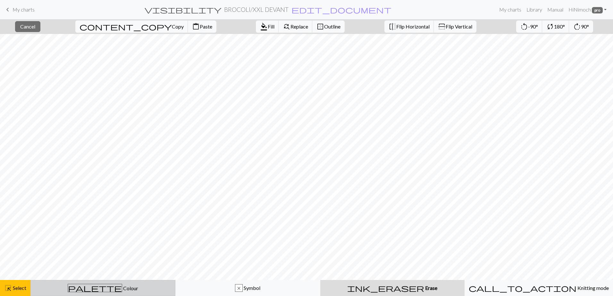
click at [100, 295] on button "palette Colour Colour" at bounding box center [102, 288] width 145 height 16
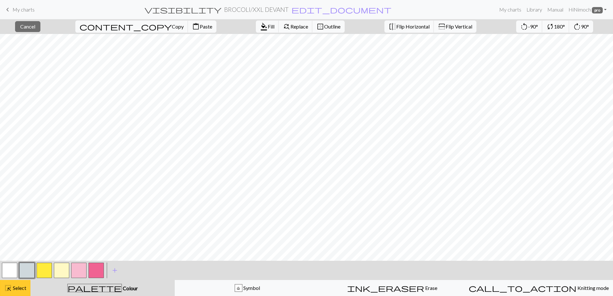
click at [13, 284] on button "highlight_alt Select Select" at bounding box center [15, 288] width 30 height 16
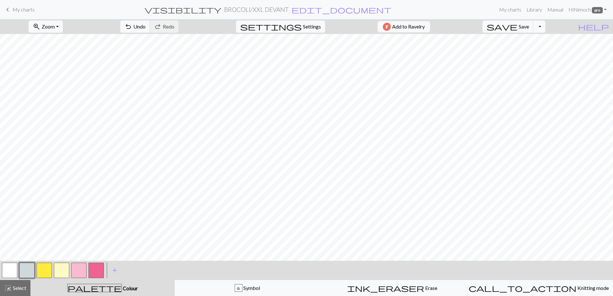
drag, startPoint x: 98, startPoint y: 269, endPoint x: 105, endPoint y: 262, distance: 9.5
click at [98, 269] on button "button" at bounding box center [95, 270] width 15 height 15
click at [28, 289] on button "highlight_alt Select Select" at bounding box center [15, 288] width 30 height 16
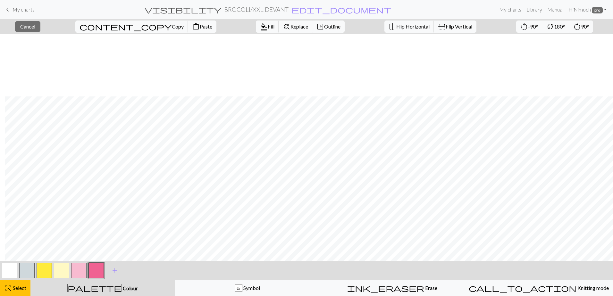
scroll to position [345, 562]
click at [12, 287] on span "highlight_alt" at bounding box center [8, 288] width 8 height 9
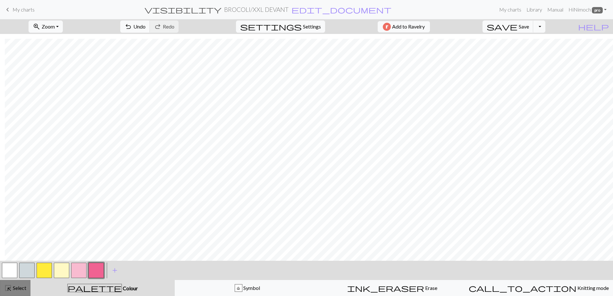
click at [18, 286] on span "Select" at bounding box center [19, 288] width 14 height 6
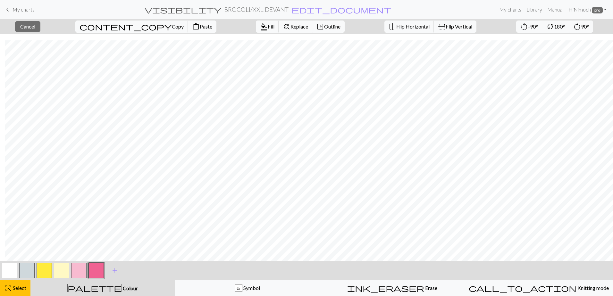
scroll to position [313, 562]
click at [17, 289] on span "Select" at bounding box center [19, 288] width 14 height 6
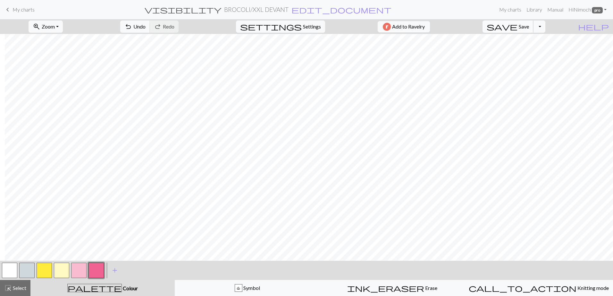
click at [533, 26] on button "save Save Save" at bounding box center [507, 27] width 51 height 12
click at [543, 20] on div "save Save Save Toggle Dropdown file_copy Save a copy save_alt Download" at bounding box center [514, 26] width 72 height 15
click at [517, 28] on span "save" at bounding box center [502, 26] width 31 height 9
